Goal: Task Accomplishment & Management: Use online tool/utility

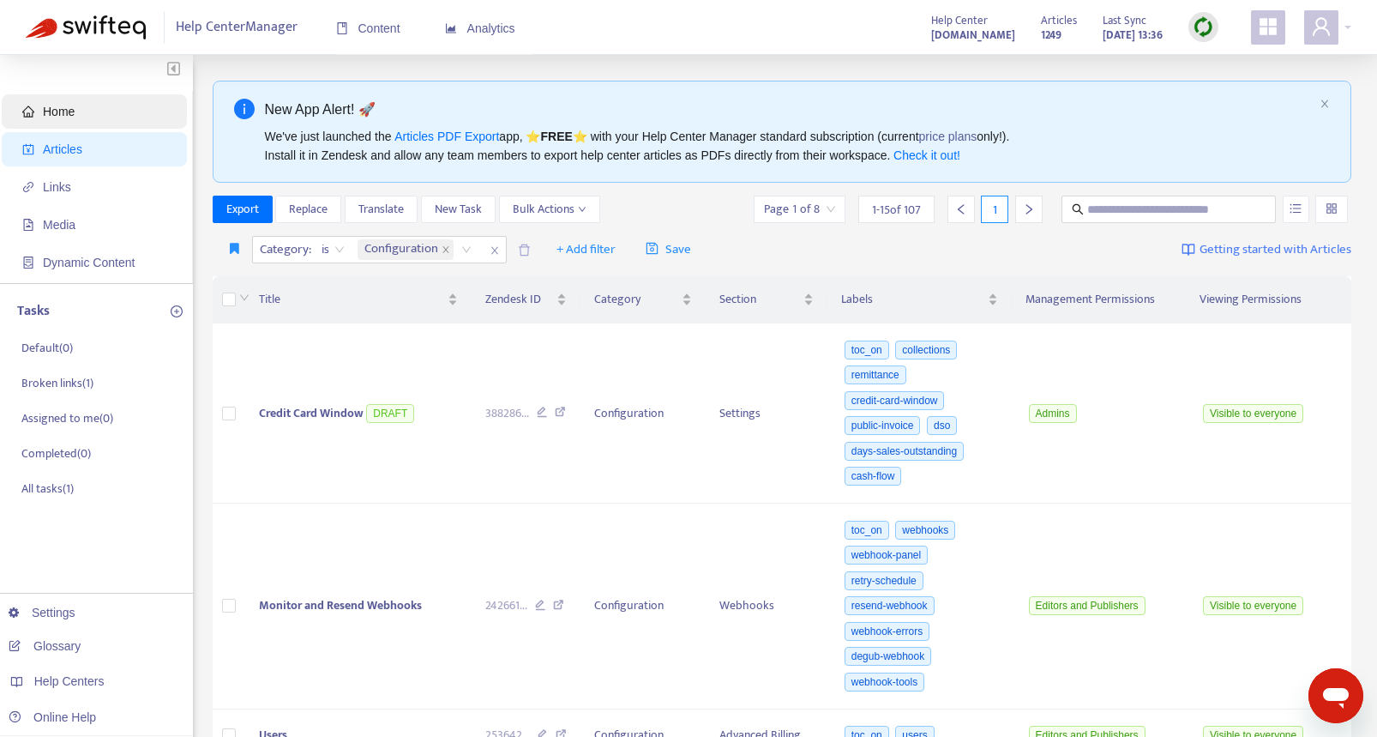
click at [64, 109] on span "Home" at bounding box center [59, 112] width 32 height 14
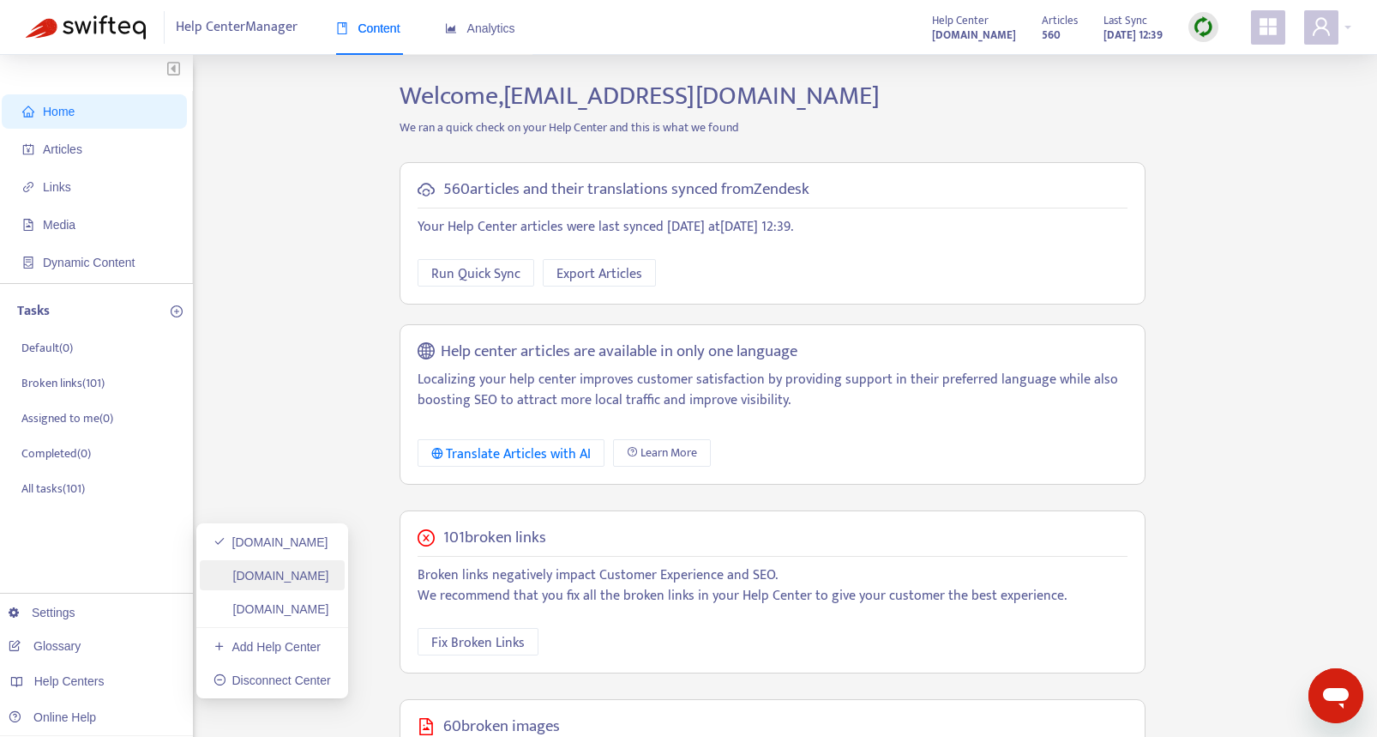
click at [314, 575] on link "[DOMAIN_NAME]" at bounding box center [271, 575] width 116 height 14
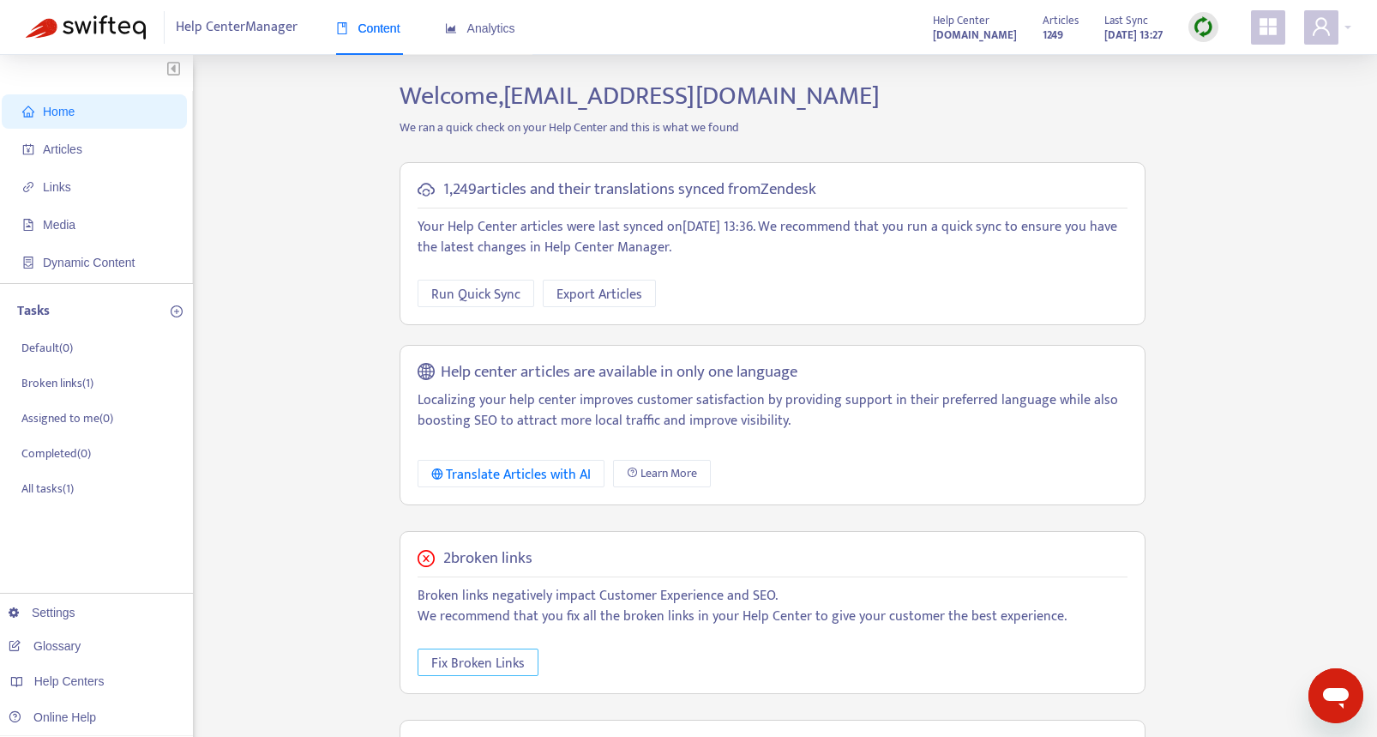
click at [472, 660] on span "Fix Broken Links" at bounding box center [477, 662] width 93 height 21
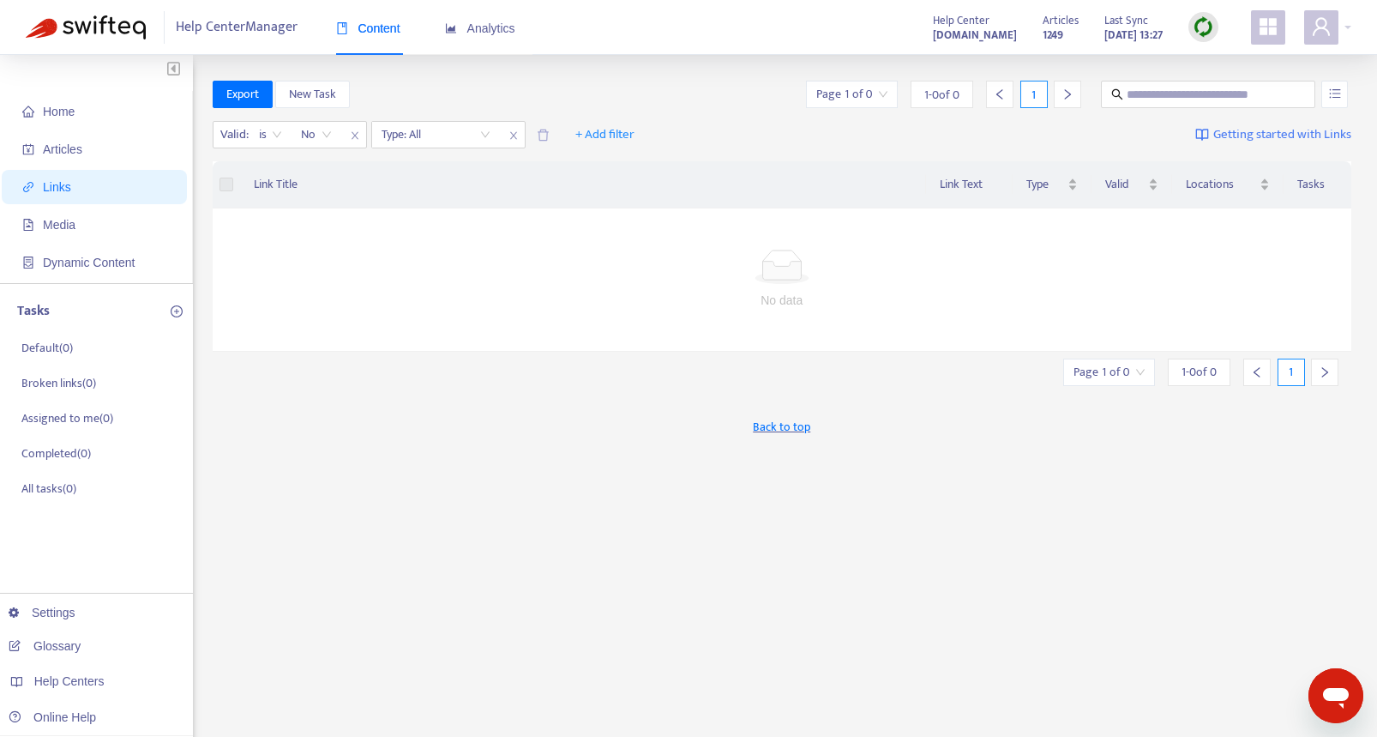
click at [395, 240] on td "No data" at bounding box center [782, 279] width 1139 height 143
click at [41, 112] on span "Home" at bounding box center [97, 111] width 151 height 34
